Goal: Transaction & Acquisition: Purchase product/service

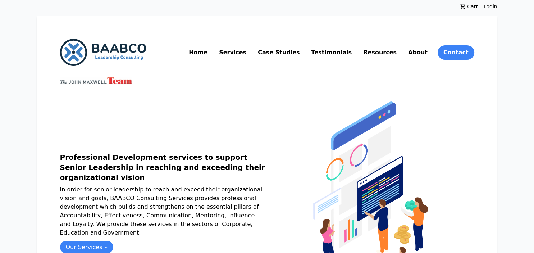
click at [248, 54] on link "Services" at bounding box center [233, 53] width 30 height 12
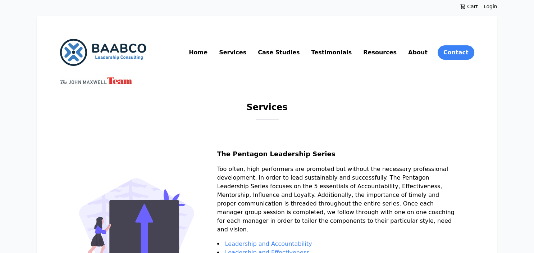
click at [301, 58] on link "Case Studies" at bounding box center [278, 53] width 45 height 12
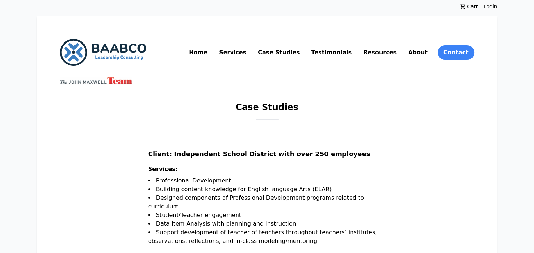
click at [345, 56] on link "Testimonials" at bounding box center [332, 53] width 44 height 12
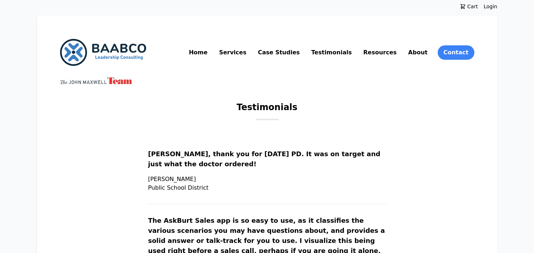
click at [388, 55] on link "Resources" at bounding box center [380, 53] width 36 height 12
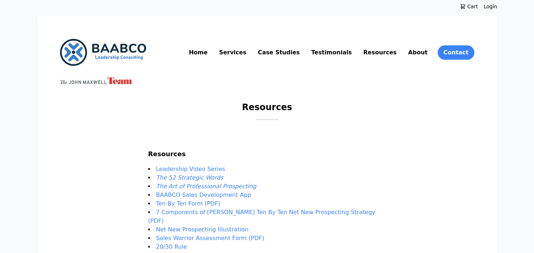
click at [210, 170] on link "Leadership Video Series" at bounding box center [190, 168] width 69 height 7
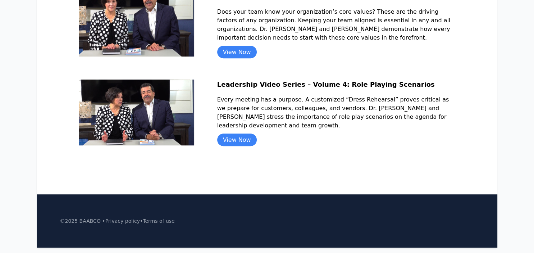
scroll to position [377, 0]
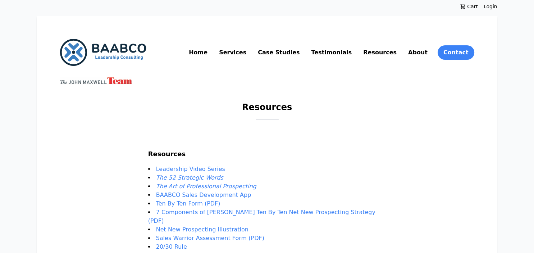
click at [209, 55] on link "Home" at bounding box center [198, 53] width 22 height 12
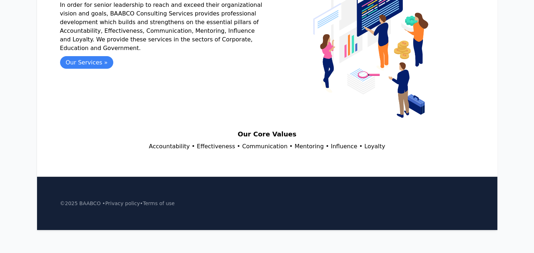
scroll to position [185, 0]
click at [93, 59] on link "Our Services »" at bounding box center [87, 62] width 54 height 13
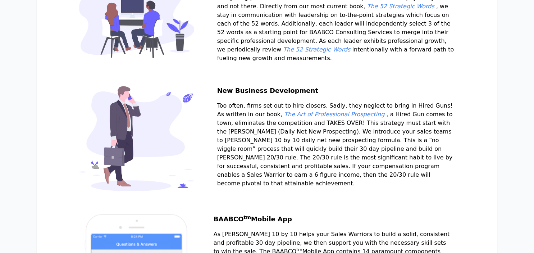
scroll to position [1025, 0]
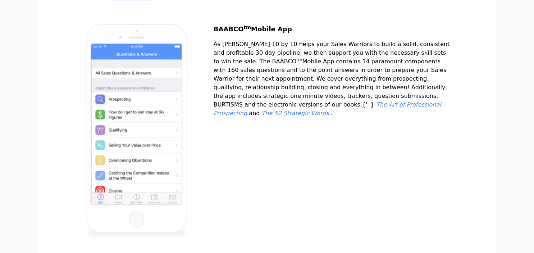
click at [264, 117] on em "The Art of Professional Prospecting" at bounding box center [328, 108] width 228 height 15
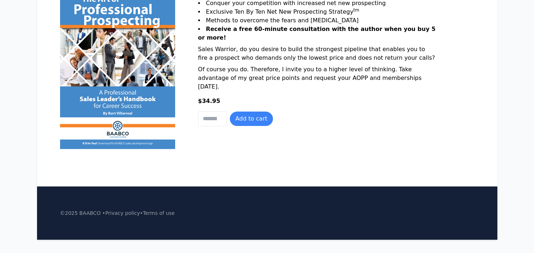
scroll to position [180, 0]
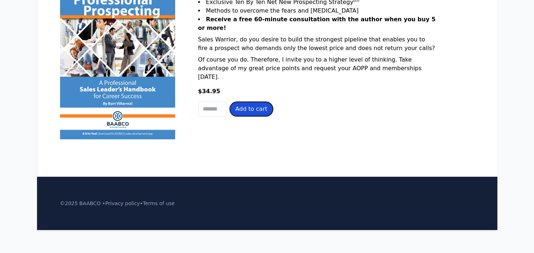
click at [254, 116] on button "Add to cart" at bounding box center [252, 109] width 44 height 14
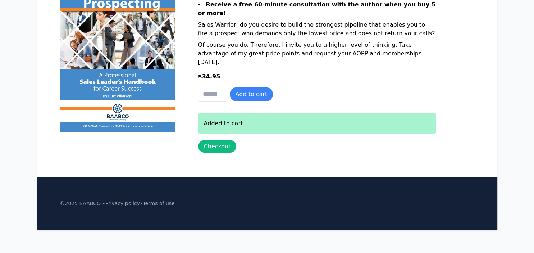
scroll to position [204, 0]
click at [214, 145] on link "Checkout" at bounding box center [217, 146] width 38 height 13
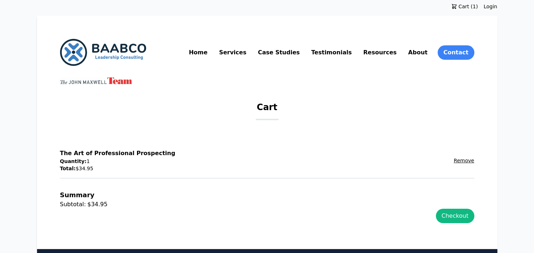
click at [92, 48] on img at bounding box center [103, 52] width 86 height 27
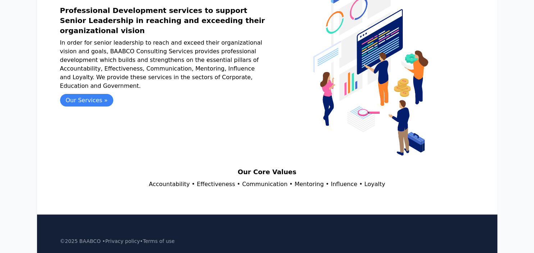
scroll to position [109, 0]
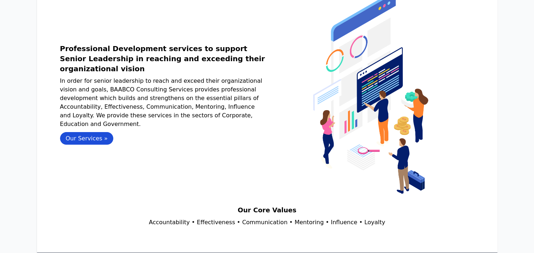
click at [78, 136] on link "Our Services »" at bounding box center [87, 138] width 54 height 13
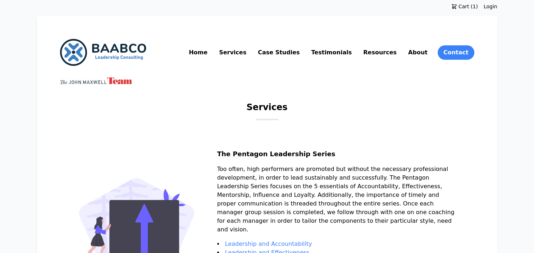
scroll to position [152, 0]
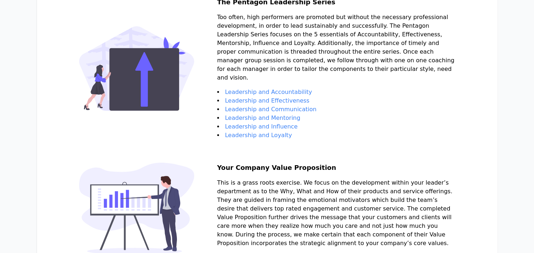
click at [292, 91] on link "Leadership and Accountability" at bounding box center [268, 91] width 87 height 7
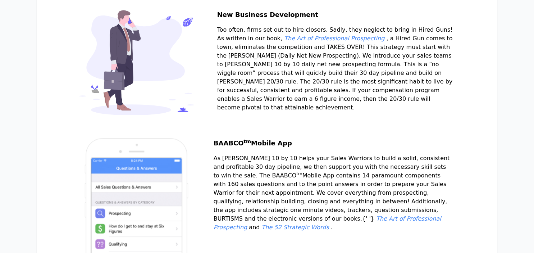
scroll to position [1063, 0]
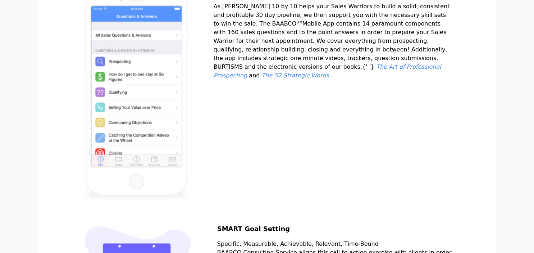
click at [274, 79] on em "The Art of Professional Prospecting" at bounding box center [328, 70] width 228 height 15
